Goal: Obtain resource: Obtain resource

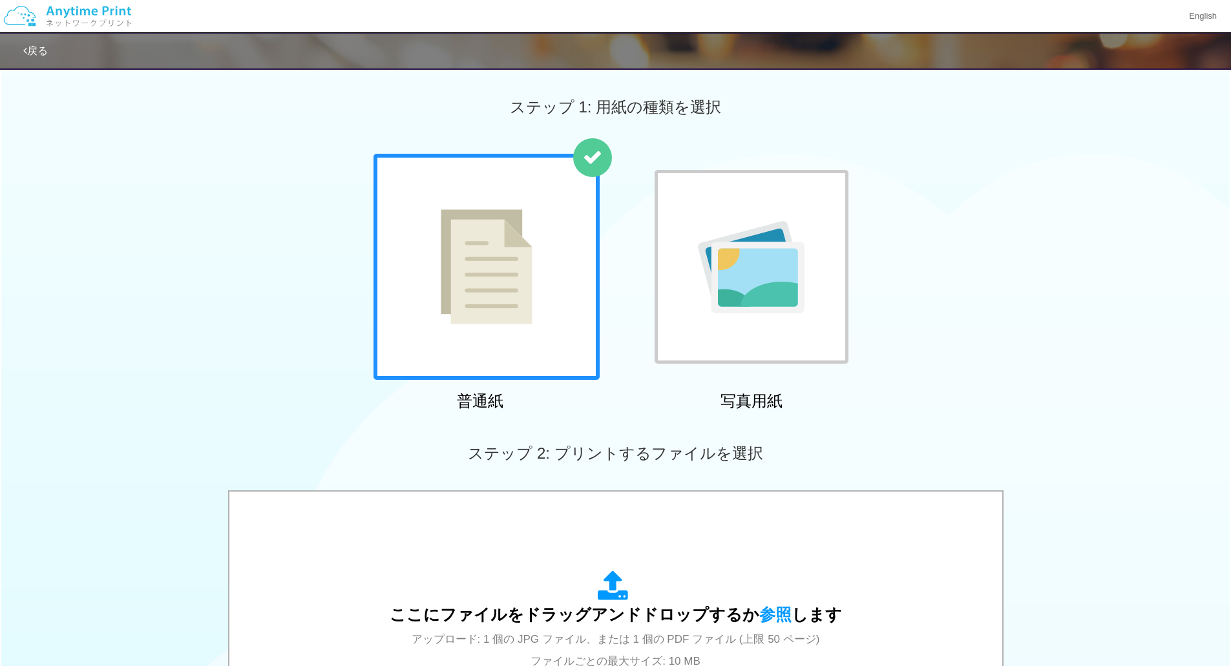
click at [93, 21] on img at bounding box center [68, 16] width 138 height 45
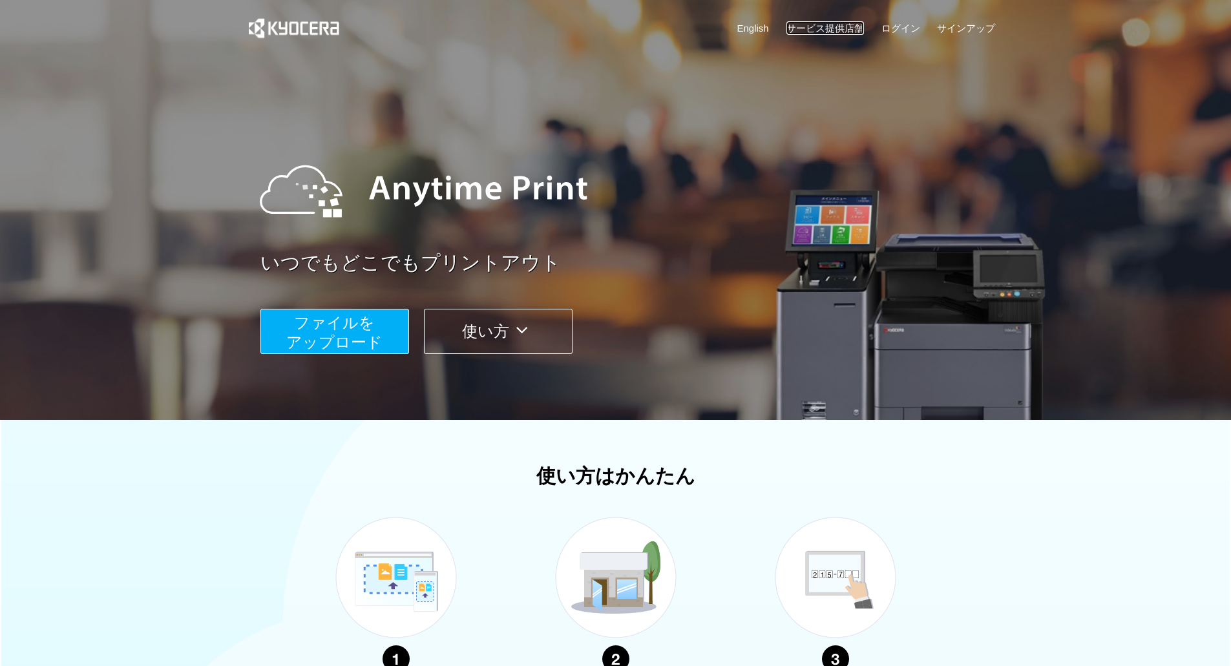
click at [818, 34] on link "サービス提供店舗" at bounding box center [826, 28] width 78 height 14
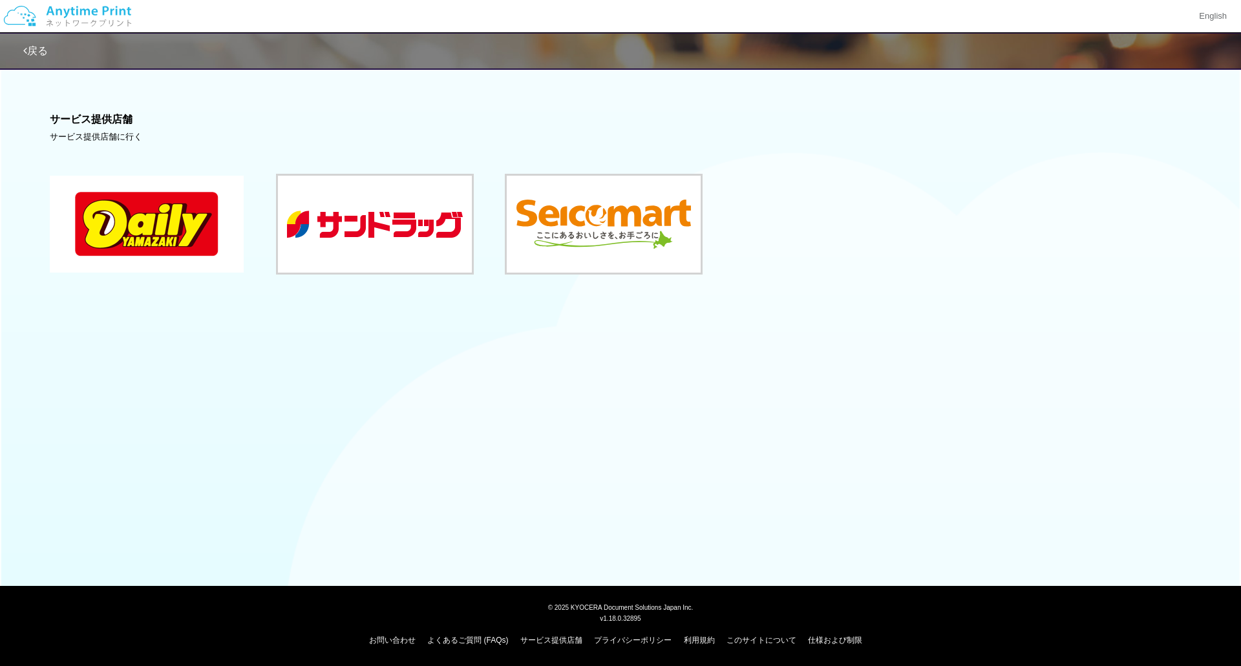
click at [114, 200] on button at bounding box center [147, 224] width 194 height 97
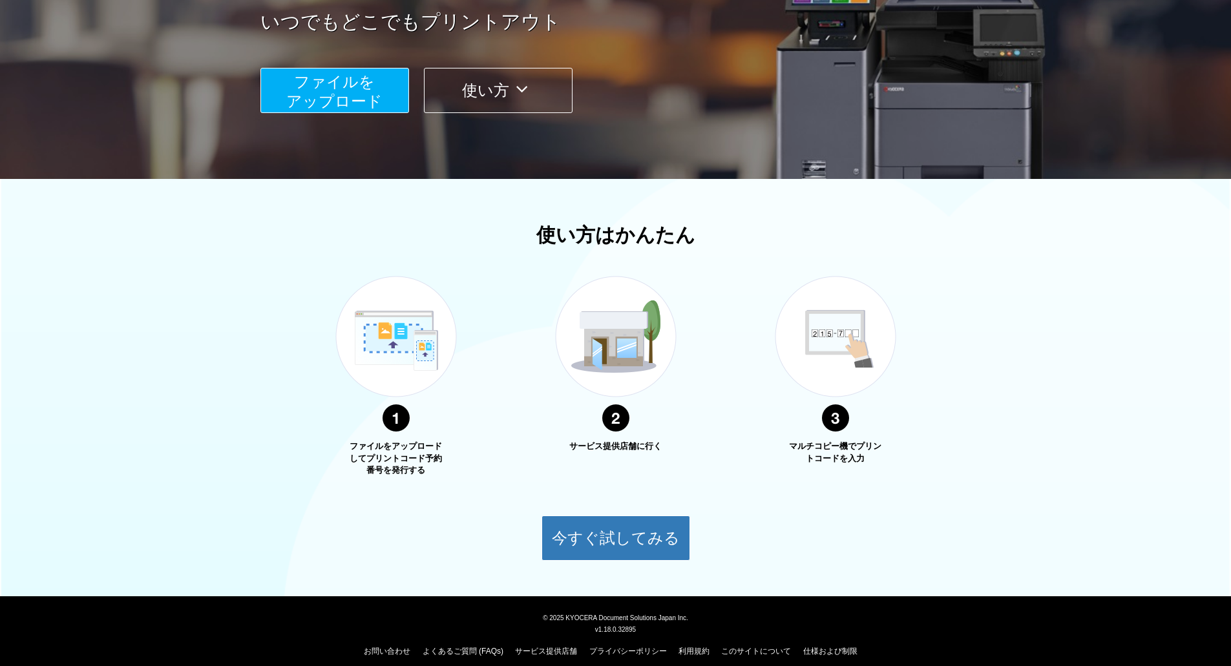
scroll to position [252, 0]
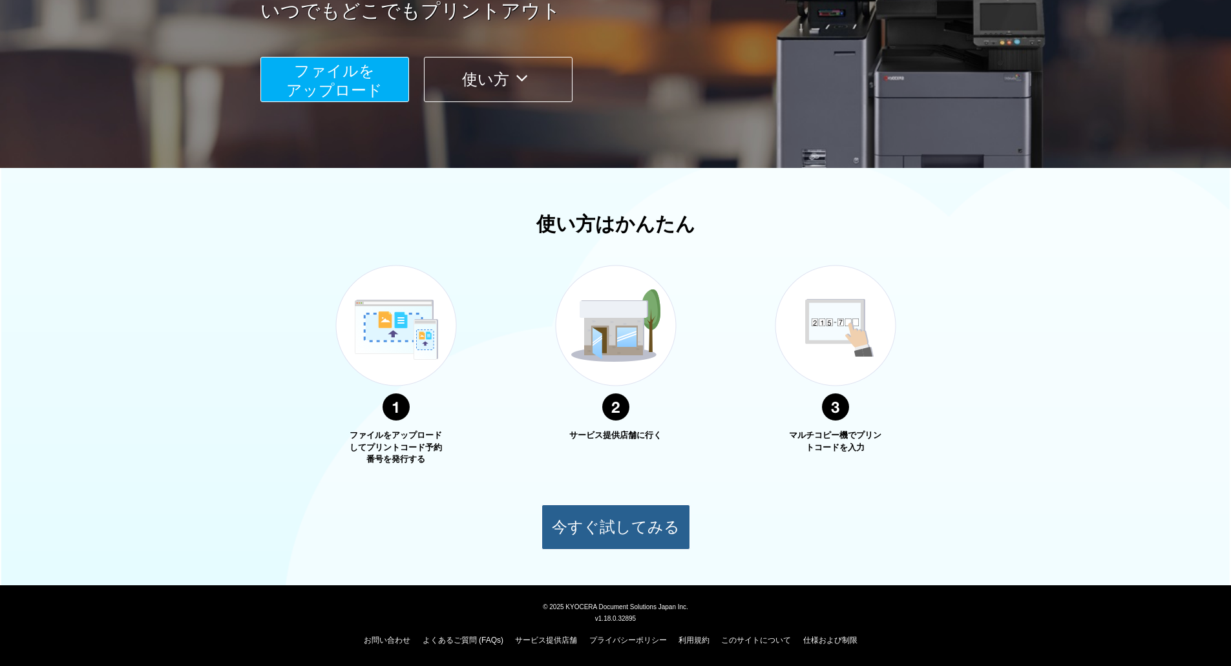
click at [652, 533] on button "今すぐ試してみる" at bounding box center [616, 527] width 149 height 45
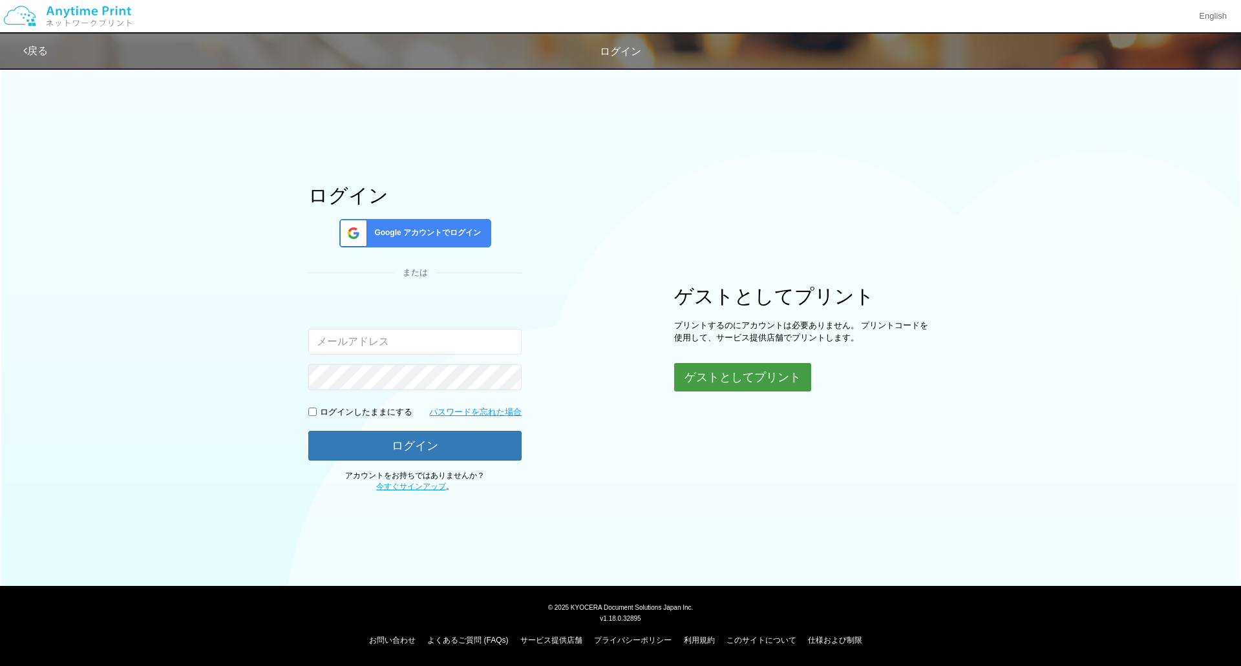
click at [738, 386] on button "ゲストとしてプリント" at bounding box center [742, 377] width 137 height 28
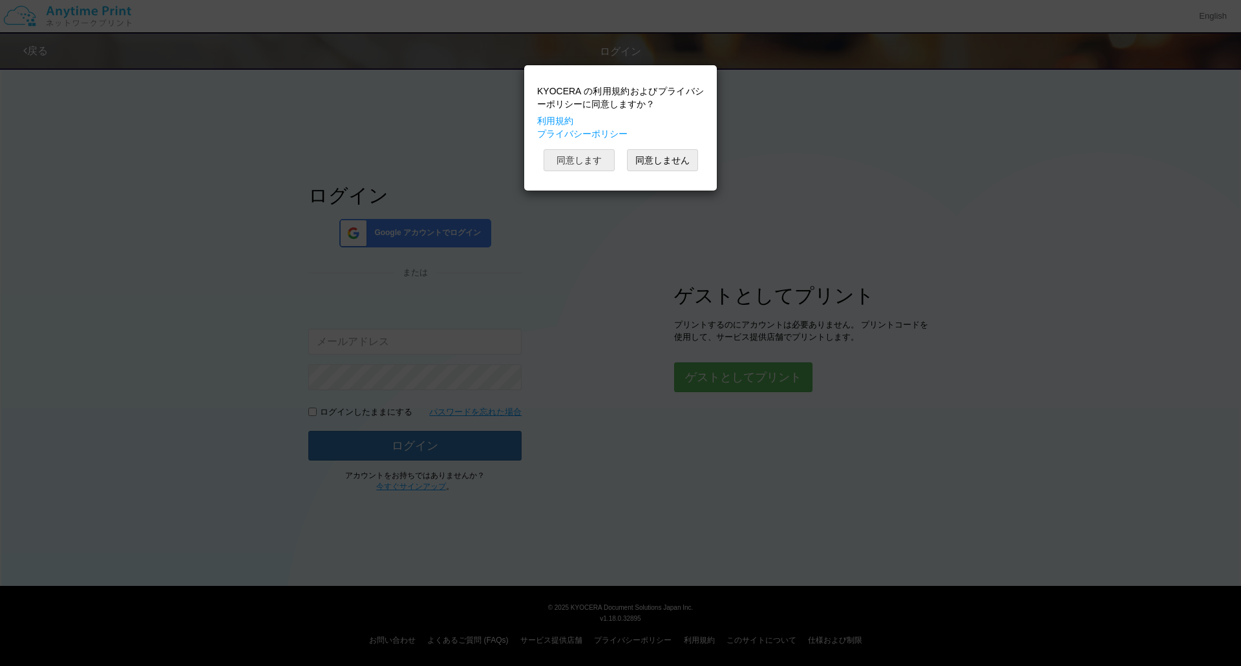
click at [589, 155] on button "同意します" at bounding box center [579, 160] width 71 height 22
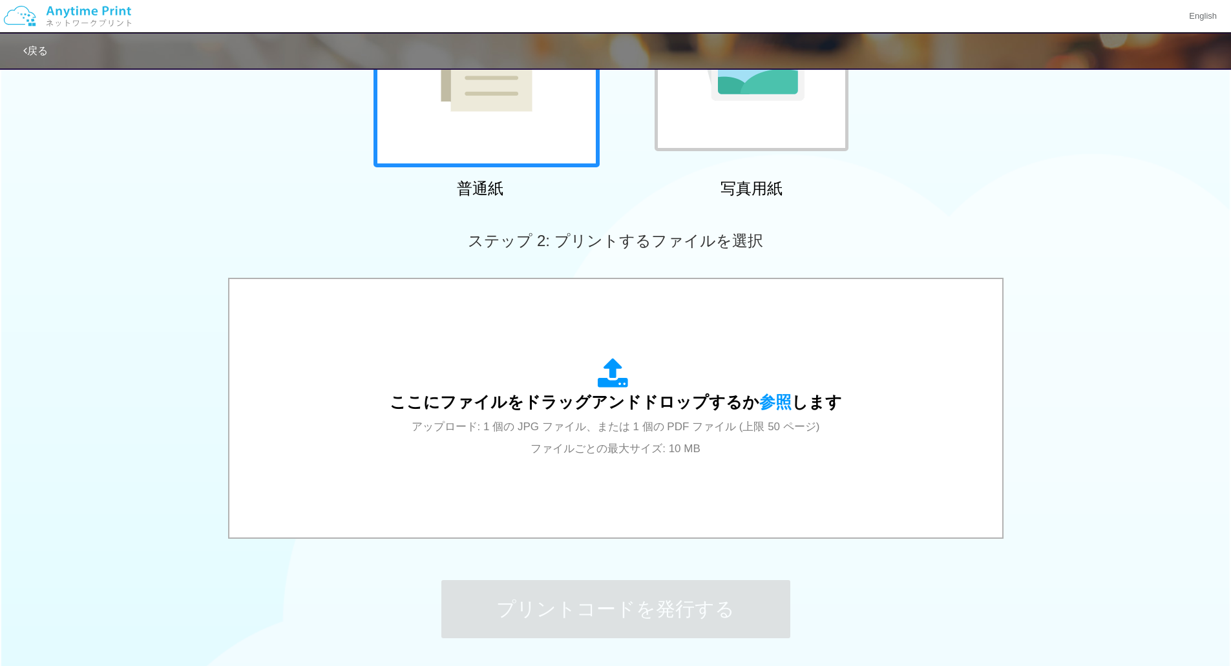
scroll to position [317, 0]
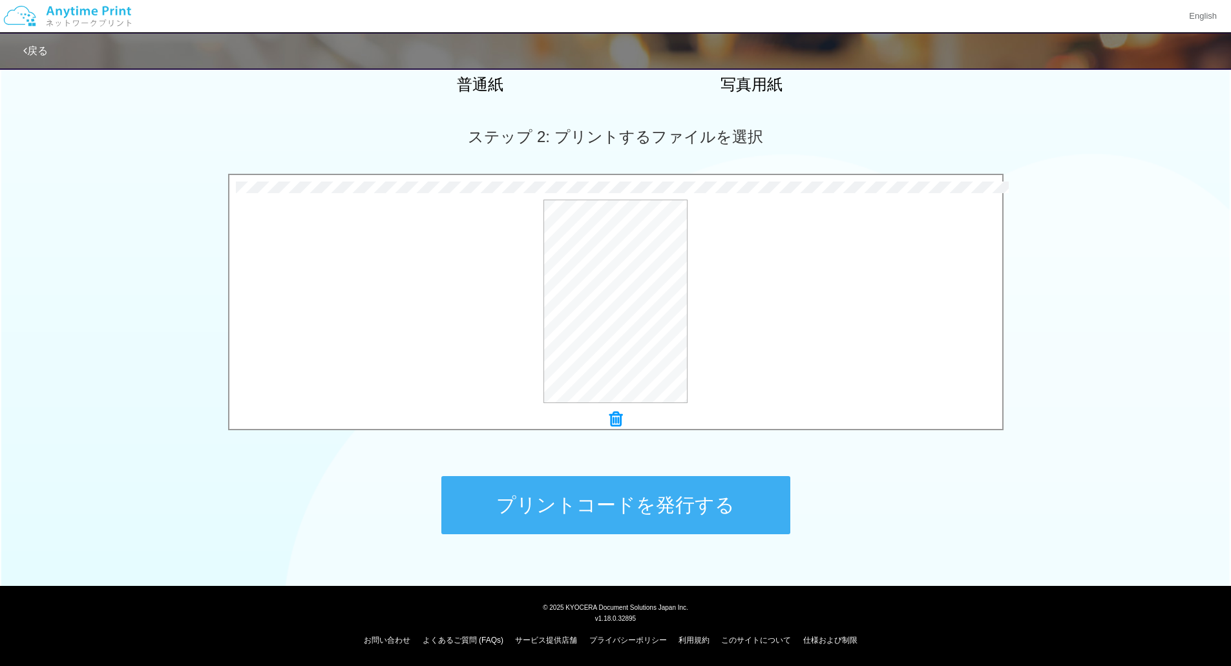
click at [707, 491] on button "プリントコードを発行する" at bounding box center [616, 505] width 349 height 58
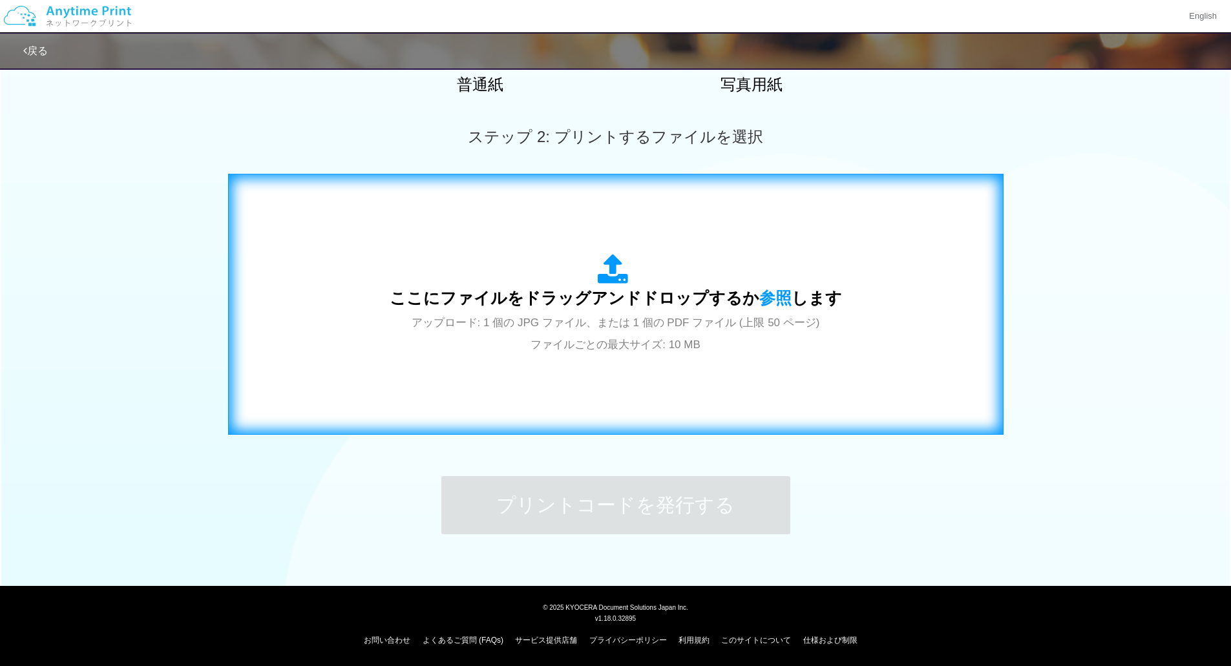
scroll to position [0, 0]
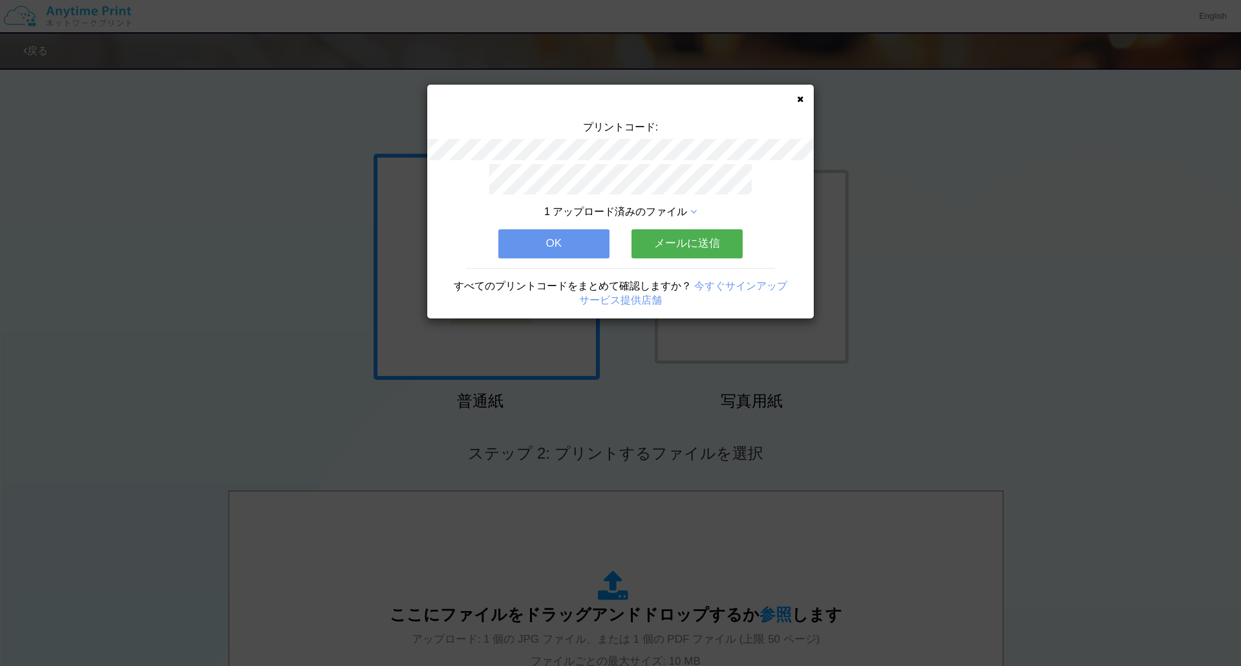
click at [805, 96] on div "プリントコード: 1 アップロード済みのファイル OK メールに送信 すべてのプリントコードをまとめて確認しますか？ 今すぐサインアップ サービス提供店舗" at bounding box center [620, 202] width 387 height 234
click at [800, 98] on icon at bounding box center [800, 99] width 6 height 8
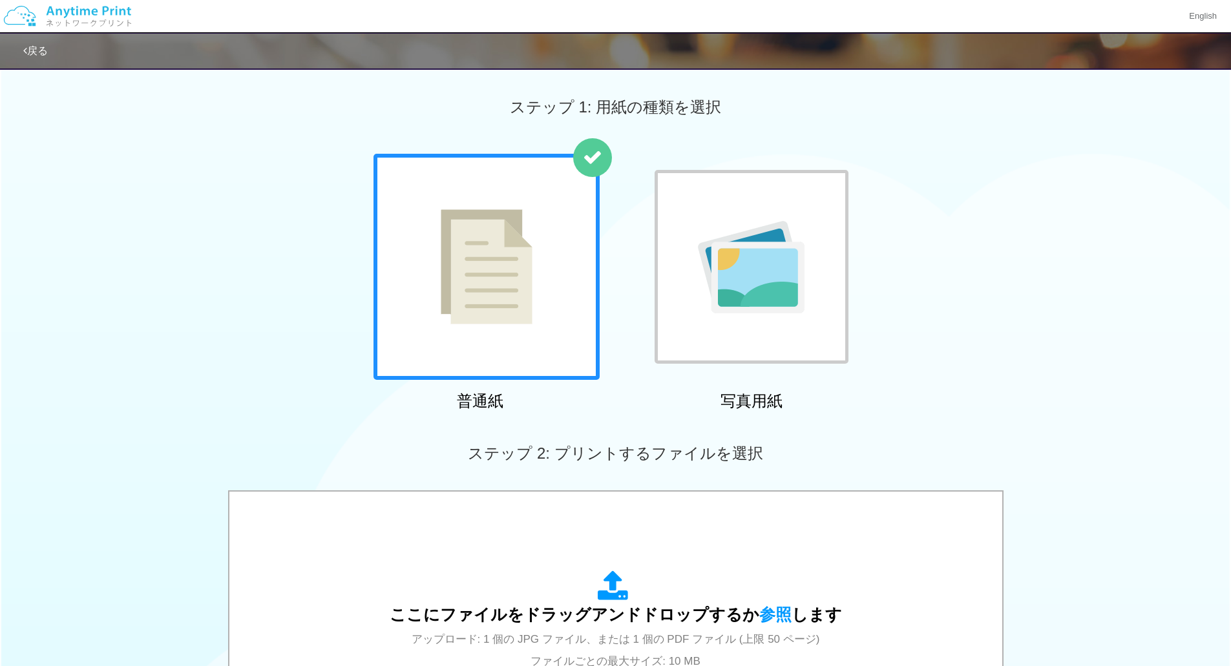
click at [41, 48] on link "戻る" at bounding box center [35, 50] width 25 height 11
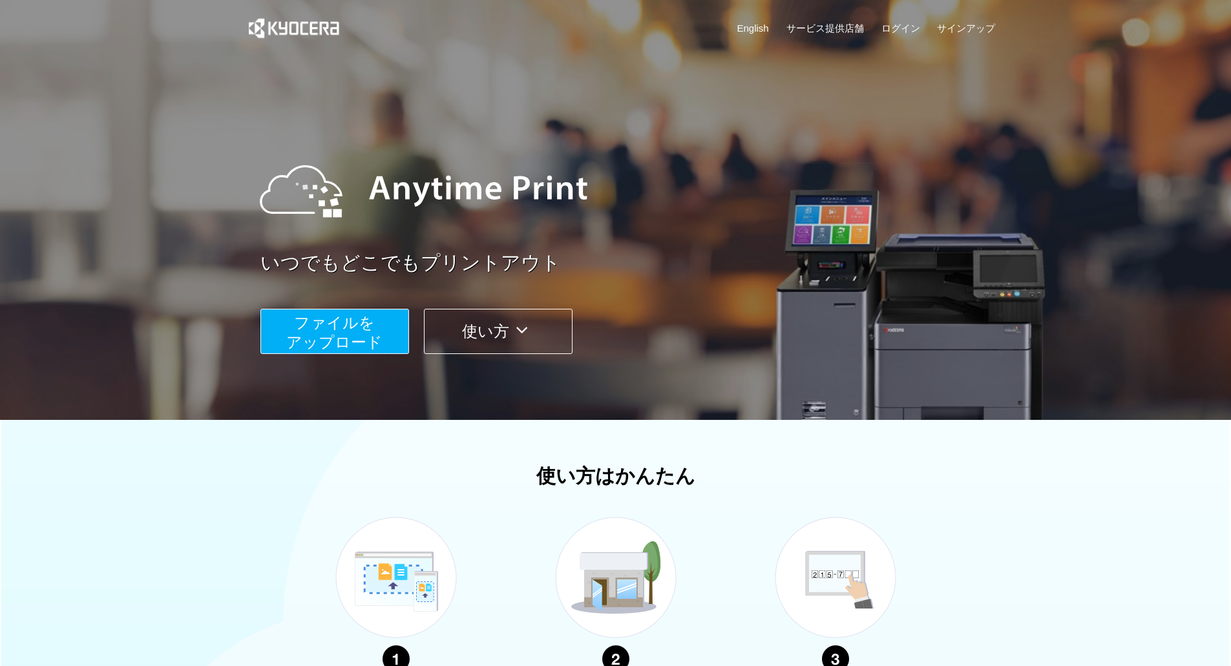
click at [543, 316] on button "使い方" at bounding box center [498, 331] width 149 height 45
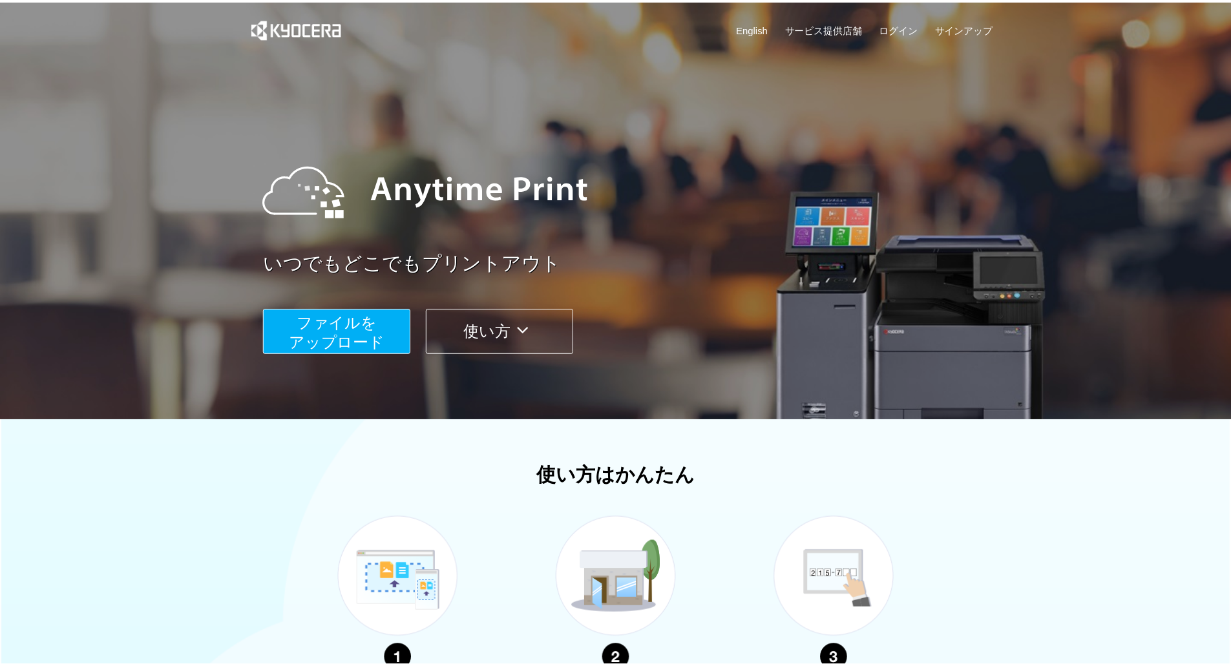
scroll to position [252, 0]
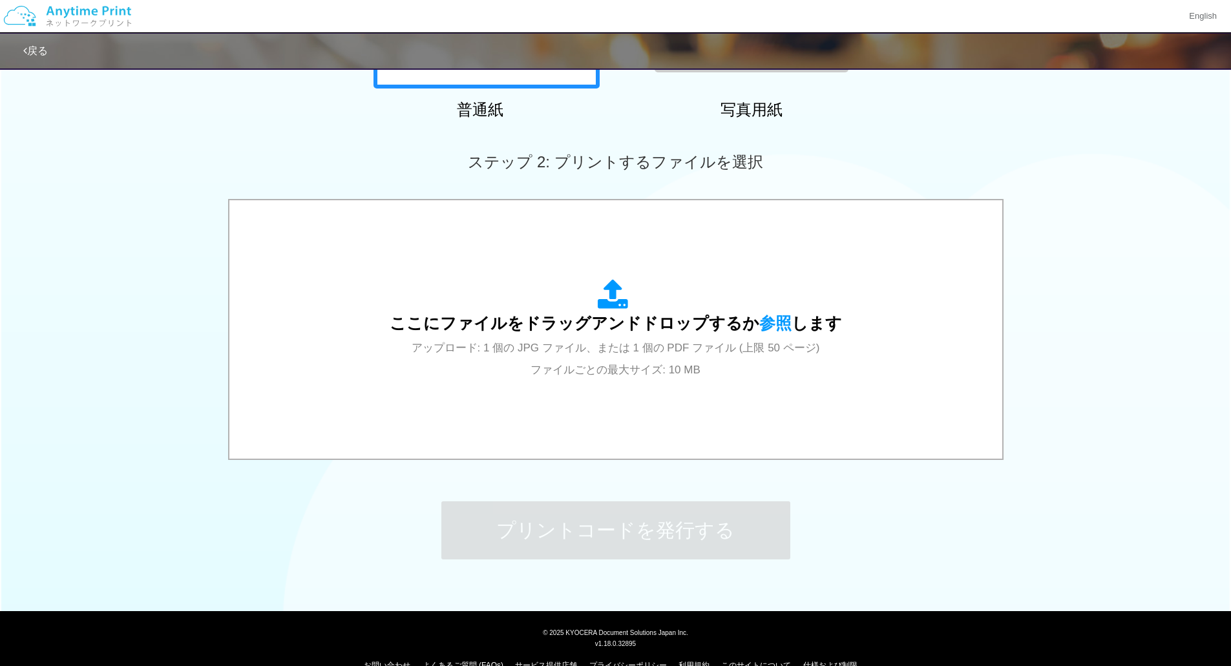
scroll to position [317, 0]
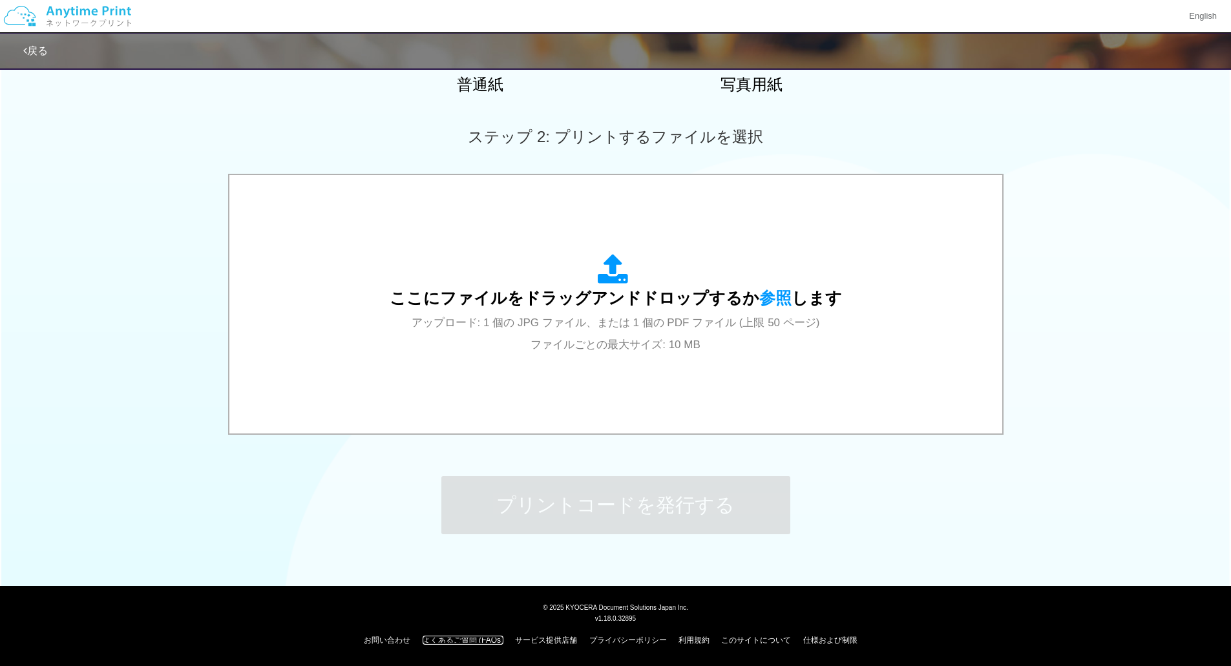
click at [487, 641] on link "よくあるご質問 (FAQs)" at bounding box center [463, 640] width 81 height 9
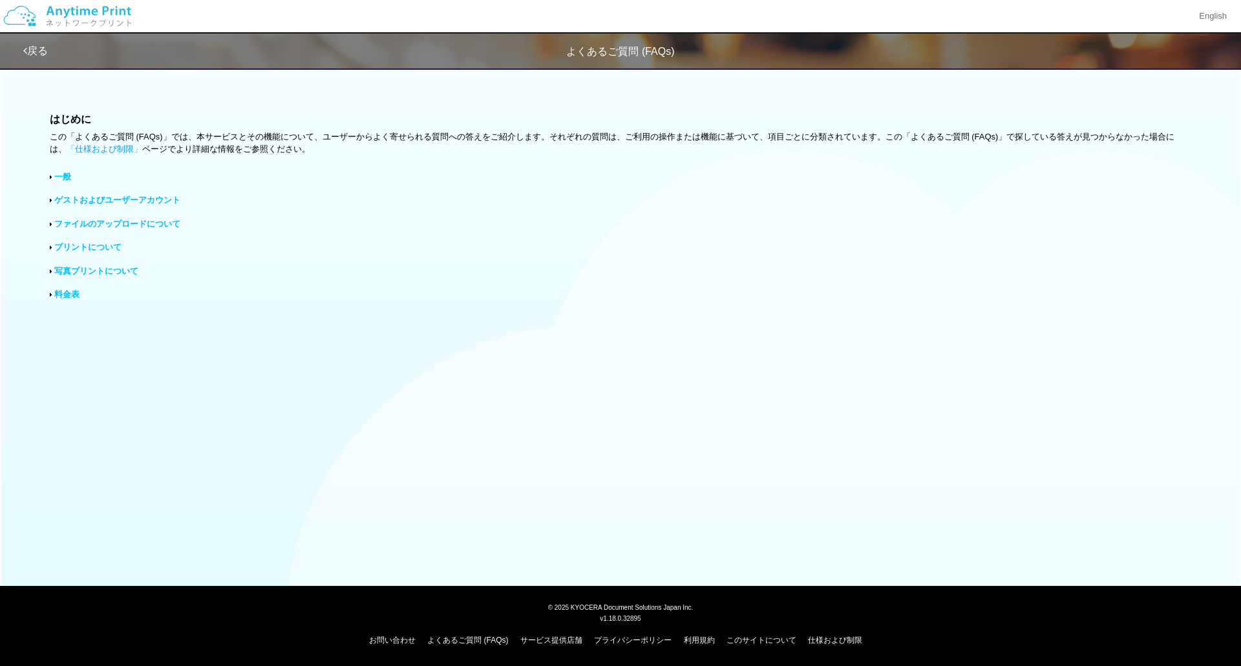
click at [61, 303] on div "はじめに この「よくあるご質問 (FAQs)」では、本サービスとその機能について、ユーザーからよく寄せられる質問への答えをご紹介します。それぞれの質問は、ご利…" at bounding box center [620, 212] width 1241 height 302
click at [63, 296] on link "料金表" at bounding box center [66, 295] width 25 height 10
